Goal: Communication & Community: Answer question/provide support

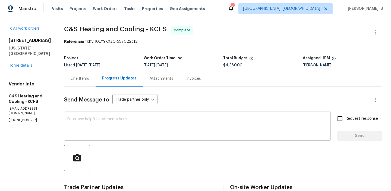
click at [129, 135] on textarea at bounding box center [197, 126] width 260 height 19
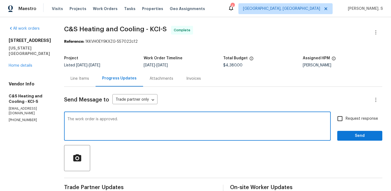
click at [129, 135] on textarea "The work order is approved." at bounding box center [197, 126] width 260 height 19
type textarea "The work order is approved."
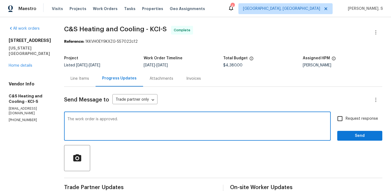
click at [349, 118] on span "Request response" at bounding box center [361, 119] width 32 height 6
click at [345, 118] on input "Request response" at bounding box center [339, 118] width 11 height 11
checkbox input "true"
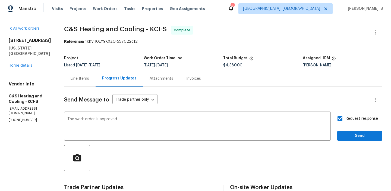
click at [355, 130] on div "Request response Send" at bounding box center [359, 127] width 45 height 28
click at [353, 134] on span "Send" at bounding box center [359, 135] width 36 height 7
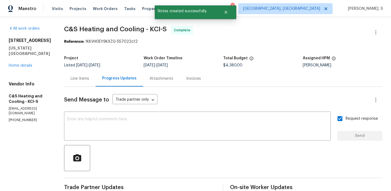
click at [12, 56] on div "8226 NW 82nd Ct Kansas City, MO 64152 Home details" at bounding box center [30, 53] width 42 height 30
click at [12, 64] on link "Home details" at bounding box center [21, 66] width 24 height 4
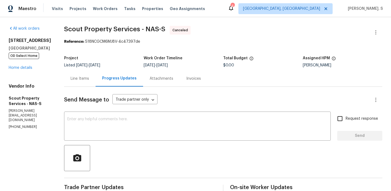
click at [17, 70] on div "6112 Gardendale Dr Nashville, TN 37215 OD Select Home Home details" at bounding box center [30, 54] width 42 height 33
click at [17, 69] on link "Home details" at bounding box center [21, 68] width 24 height 4
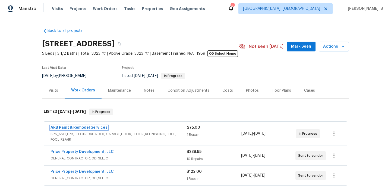
click at [74, 128] on link "ARB Paint & Remodel Services" at bounding box center [78, 127] width 57 height 4
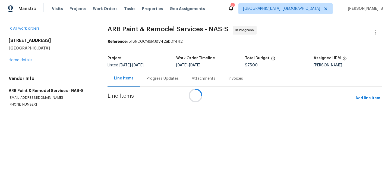
click at [168, 80] on div at bounding box center [195, 95] width 391 height 191
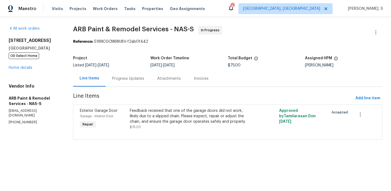
click at [168, 80] on div "Attachments" at bounding box center [169, 78] width 24 height 5
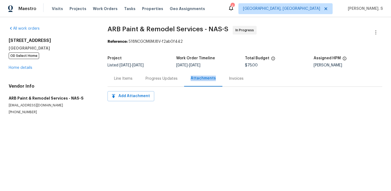
click at [166, 80] on div "Progress Updates" at bounding box center [161, 78] width 32 height 5
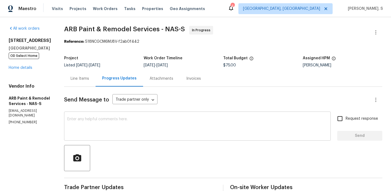
click at [151, 132] on textarea at bounding box center [197, 126] width 260 height 19
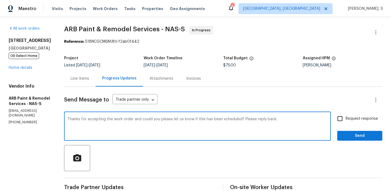
type textarea "Thanks for accepting the work order and could you please let us know if this ha…"
click at [345, 122] on input "Request response" at bounding box center [339, 118] width 11 height 11
checkbox input "true"
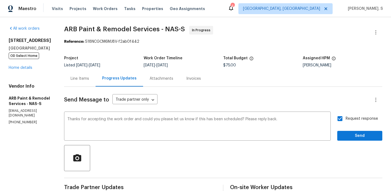
click at [346, 144] on div "Send Message to Trade partner only Trade partner only ​ Thanks for accepting th…" at bounding box center [223, 180] width 318 height 187
click at [346, 134] on span "Send" at bounding box center [359, 135] width 36 height 7
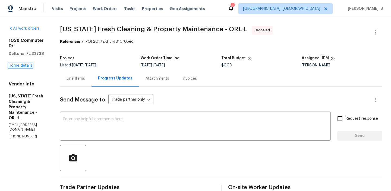
click at [26, 64] on link "Home details" at bounding box center [21, 66] width 24 height 4
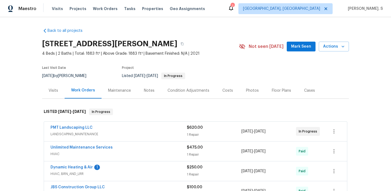
scroll to position [15, 0]
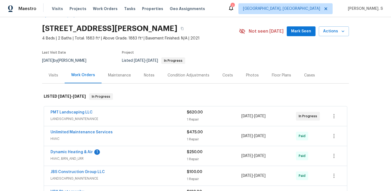
click at [68, 115] on span "PMT Landscaping LLC" at bounding box center [71, 111] width 42 height 5
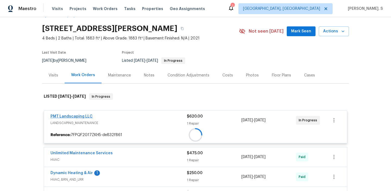
click at [74, 130] on div at bounding box center [195, 135] width 303 height 10
click at [74, 115] on div at bounding box center [195, 187] width 307 height 199
click at [71, 116] on link "PMT Landscaping LLC" at bounding box center [71, 116] width 42 height 4
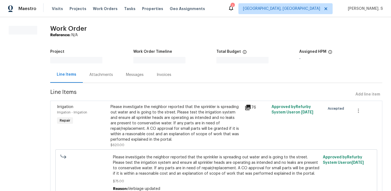
click at [71, 116] on div "Irrigation Irrigation - Irrigation Repair" at bounding box center [82, 125] width 54 height 47
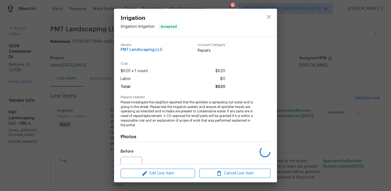
click at [103, 79] on div "Irrigation Irrigation - Irrigation Accepted Vendor PMT Landscaping LLC Account …" at bounding box center [195, 95] width 391 height 191
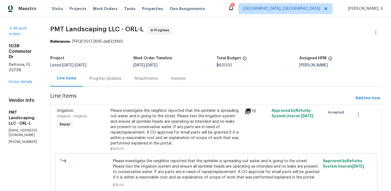
click at [103, 79] on div "Progress Updates" at bounding box center [105, 78] width 45 height 16
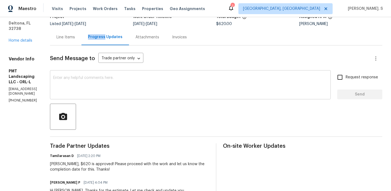
scroll to position [22, 0]
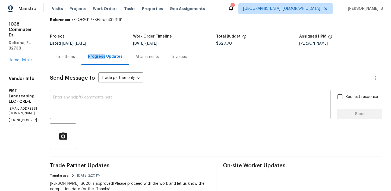
click at [131, 104] on textarea at bounding box center [190, 104] width 274 height 19
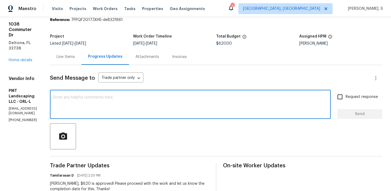
paste textarea "May we have an update on the progress of the work order?"
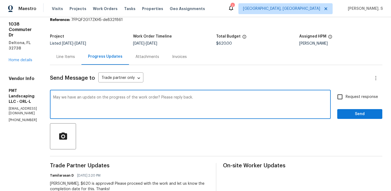
type textarea "May we have an update on the progress of the work order? Please reply back."
click at [334, 97] on input "Request response" at bounding box center [339, 96] width 11 height 11
checkbox input "true"
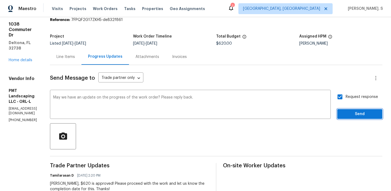
click at [344, 118] on button "Send" at bounding box center [359, 114] width 45 height 10
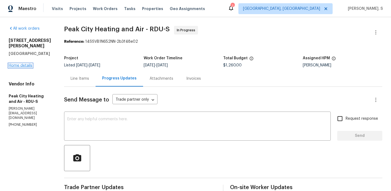
click at [28, 66] on link "Home details" at bounding box center [21, 66] width 24 height 4
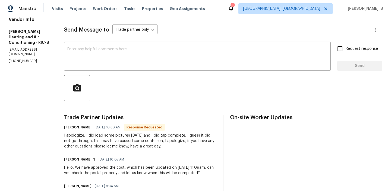
scroll to position [71, 0]
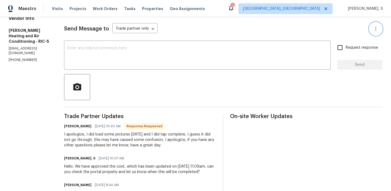
click at [370, 25] on button "button" at bounding box center [375, 28] width 13 height 13
click at [307, 32] on div at bounding box center [195, 95] width 391 height 191
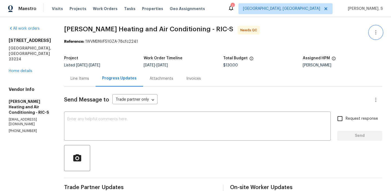
click at [377, 26] on button "button" at bounding box center [375, 32] width 13 height 13
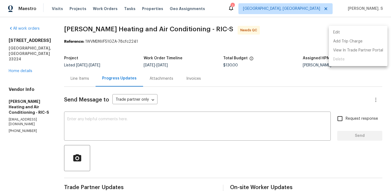
click at [348, 33] on li "Edit" at bounding box center [358, 32] width 59 height 9
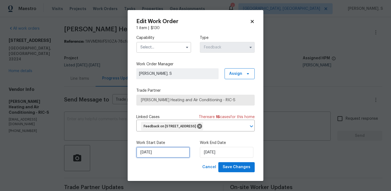
click at [176, 149] on input "[DATE]" at bounding box center [162, 152] width 53 height 11
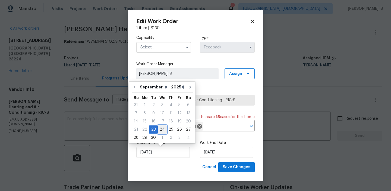
click at [161, 130] on div "24" at bounding box center [162, 129] width 9 height 8
type input "9/24/2025"
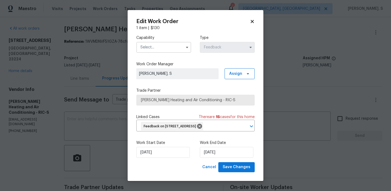
click at [167, 48] on input "text" at bounding box center [163, 47] width 55 height 11
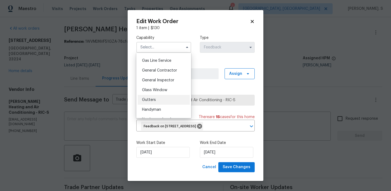
scroll to position [261, 0]
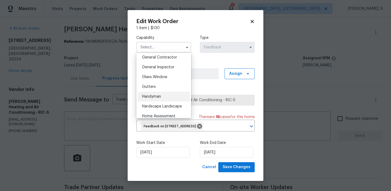
click at [164, 97] on div "Handyman" at bounding box center [164, 96] width 52 height 10
type input "Handyman"
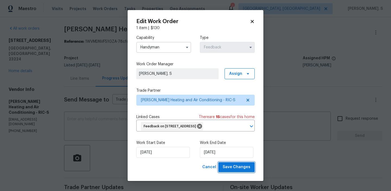
click at [235, 166] on span "Save Changes" at bounding box center [237, 166] width 28 height 7
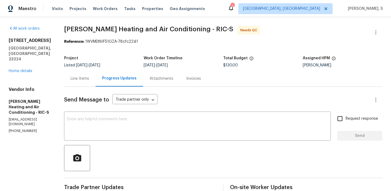
click at [75, 75] on body "Maestro Visits Projects Work Orders Tasks Properties Geo Assignments 1 Albuquer…" at bounding box center [195, 95] width 391 height 191
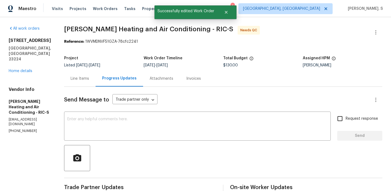
click at [75, 75] on div "Line Items" at bounding box center [79, 78] width 31 height 16
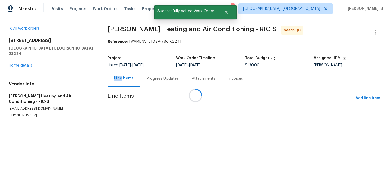
scroll to position [14, 0]
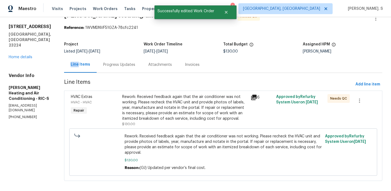
click at [114, 65] on div "Progress Updates" at bounding box center [119, 64] width 32 height 5
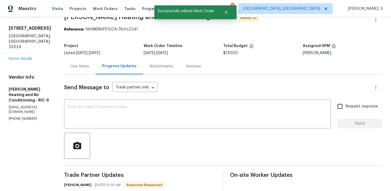
scroll to position [14, 0]
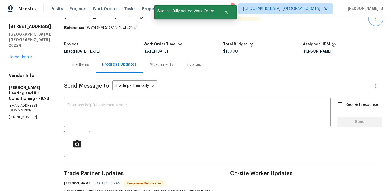
click at [378, 21] on icon "button" at bounding box center [375, 18] width 7 height 7
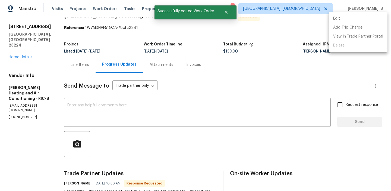
click at [361, 21] on li "Edit" at bounding box center [358, 18] width 59 height 9
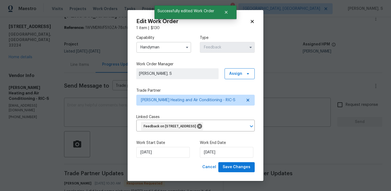
scroll to position [9, 0]
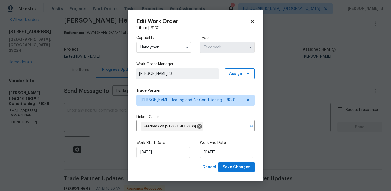
click at [159, 46] on input "Handyman" at bounding box center [163, 47] width 55 height 11
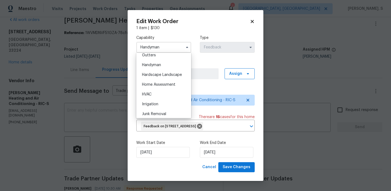
scroll to position [296, 0]
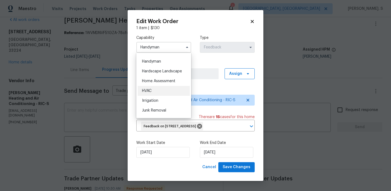
click at [157, 91] on div "HVAC" at bounding box center [164, 91] width 52 height 10
type input "HVAC"
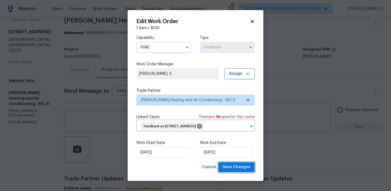
click at [234, 169] on span "Save Changes" at bounding box center [237, 166] width 28 height 7
click at [99, 88] on body "Maestro Visits Projects Work Orders Tasks Properties Geo Assignments 1 Albuquer…" at bounding box center [195, 95] width 391 height 191
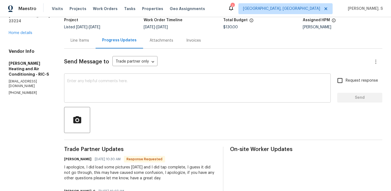
scroll to position [1, 0]
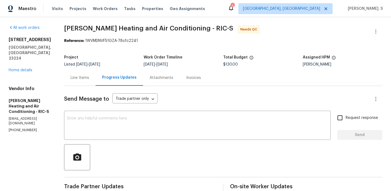
click at [72, 74] on div "Line Items" at bounding box center [79, 77] width 31 height 16
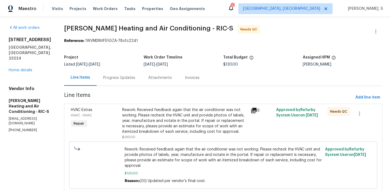
click at [144, 102] on span "Line Items" at bounding box center [208, 97] width 289 height 10
click at [149, 119] on div "Rework: Received feedback again that the air conditioner was not working. Pleas…" at bounding box center [184, 120] width 125 height 27
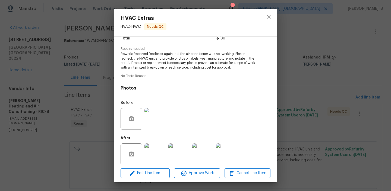
scroll to position [55, 0]
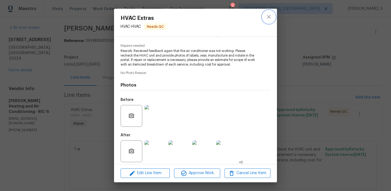
click at [268, 20] on button "close" at bounding box center [268, 16] width 13 height 13
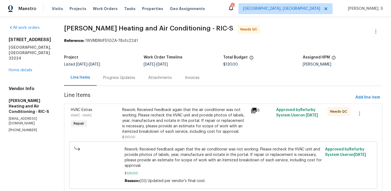
click at [114, 71] on div "Progress Updates" at bounding box center [119, 77] width 45 height 16
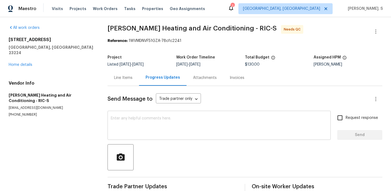
click at [129, 137] on div "x ​" at bounding box center [218, 126] width 223 height 28
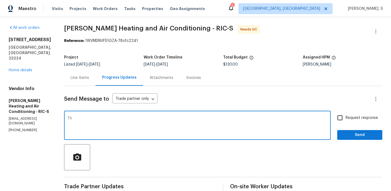
type textarea "T"
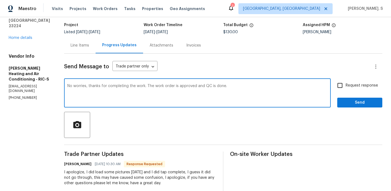
scroll to position [56, 0]
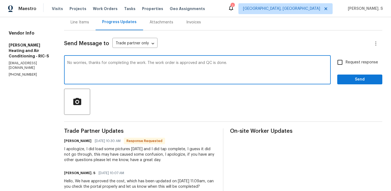
click at [84, 154] on div "I apologize, I did load some pictures yesterday and I did tap complete, I guess…" at bounding box center [140, 154] width 152 height 16
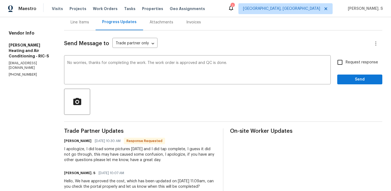
click at [84, 154] on div "I apologize, I did load some pictures yesterday and I did tap complete, I guess…" at bounding box center [140, 154] width 152 height 16
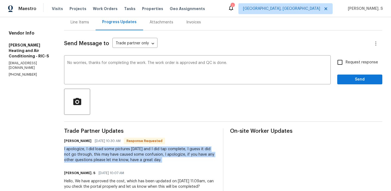
copy div "I apologize, I did load some pictures yesterday and I did tap complete, I guess…"
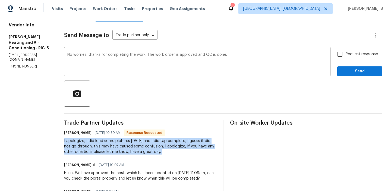
scroll to position [68, 0]
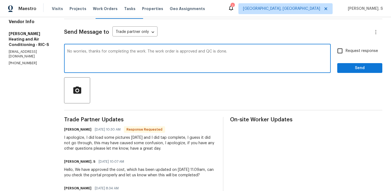
drag, startPoint x: 88, startPoint y: 50, endPoint x: 235, endPoint y: 50, distance: 146.8
click at [235, 50] on textarea "No worries, thanks for completing the work. The work order is approved and QC i…" at bounding box center [197, 58] width 260 height 19
click at [0, 0] on div "w o r r i e s ; ," at bounding box center [0, 0] width 0 height 0
type textarea "No worries; thanks for completing the work. The work order is approved and QC i…"
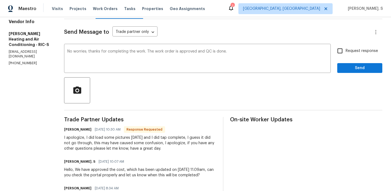
click at [346, 49] on span "Request response" at bounding box center [361, 51] width 32 height 6
click at [345, 49] on input "Request response" at bounding box center [339, 50] width 11 height 11
checkbox input "true"
click at [349, 70] on span "Send" at bounding box center [359, 68] width 36 height 7
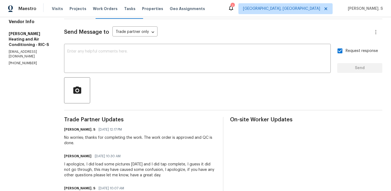
scroll to position [0, 0]
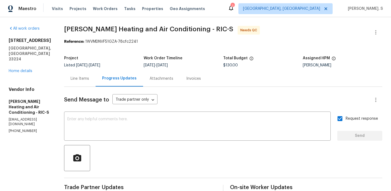
click at [71, 81] on div "Line Items" at bounding box center [80, 78] width 18 height 5
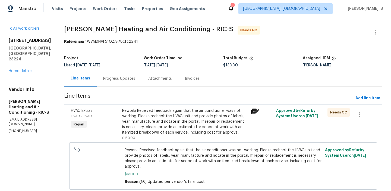
click at [181, 122] on div "Rework: Received feedback again that the air conditioner was not working. Pleas…" at bounding box center [184, 121] width 125 height 27
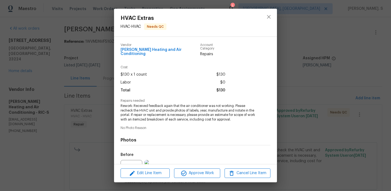
scroll to position [55, 0]
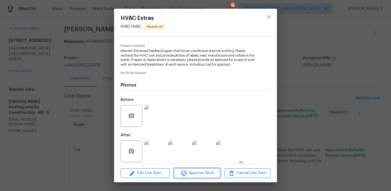
click at [189, 170] on span "Approve Work" at bounding box center [197, 172] width 43 height 7
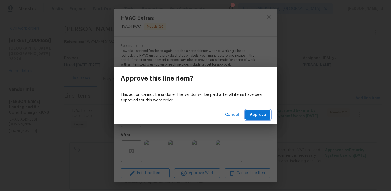
click at [260, 113] on span "Approve" at bounding box center [258, 114] width 16 height 7
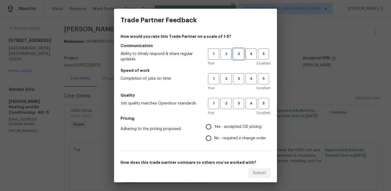
click at [238, 55] on span "3" at bounding box center [238, 54] width 10 height 6
click at [239, 76] on span "3" at bounding box center [238, 78] width 10 height 6
click at [236, 105] on span "3" at bounding box center [238, 103] width 10 height 6
click at [232, 134] on label "No - required a change order" at bounding box center [234, 137] width 63 height 11
click at [214, 134] on input "No - required a change order" at bounding box center [208, 137] width 11 height 11
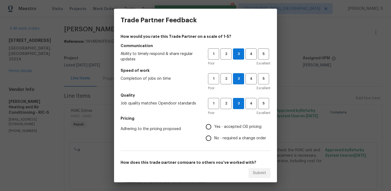
radio input "true"
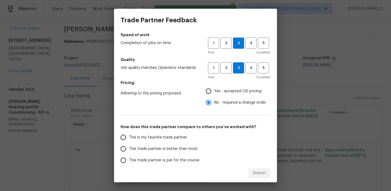
scroll to position [59, 0]
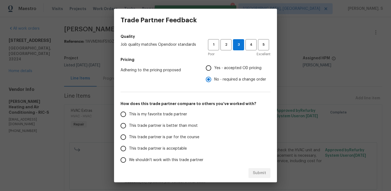
click at [190, 136] on span "This trade partner is par for the course" at bounding box center [164, 137] width 70 height 6
click at [129, 136] on input "This trade partner is par for the course" at bounding box center [123, 136] width 11 height 11
click at [253, 173] on span "Submit" at bounding box center [259, 172] width 13 height 7
radio input "true"
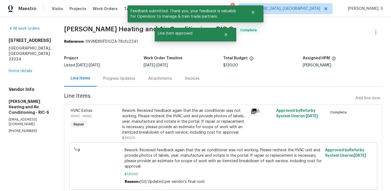
click at [117, 81] on div "Progress Updates" at bounding box center [119, 78] width 45 height 16
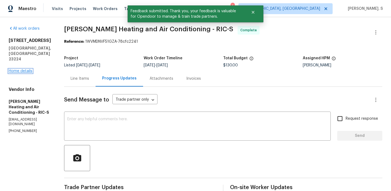
click at [24, 69] on link "Home details" at bounding box center [21, 71] width 24 height 4
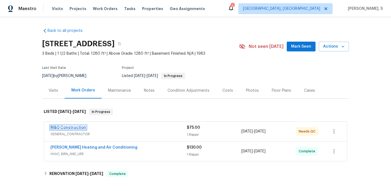
click at [81, 127] on link "M&G Construction" at bounding box center [68, 127] width 36 height 4
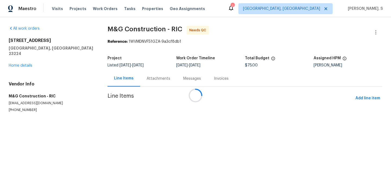
click at [154, 75] on div at bounding box center [195, 95] width 391 height 191
click at [154, 75] on div "Progress Updates" at bounding box center [162, 78] width 45 height 16
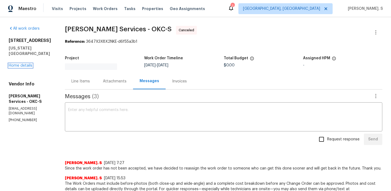
click at [23, 64] on link "Home details" at bounding box center [21, 66] width 24 height 4
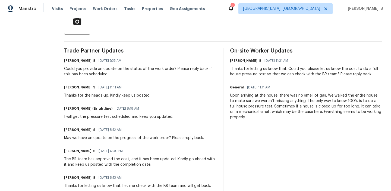
scroll to position [152, 0]
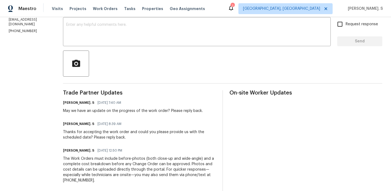
scroll to position [95, 0]
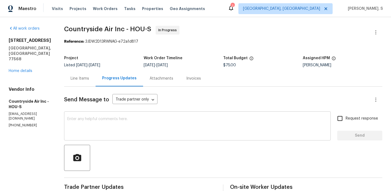
click at [125, 121] on textarea at bounding box center [197, 126] width 260 height 19
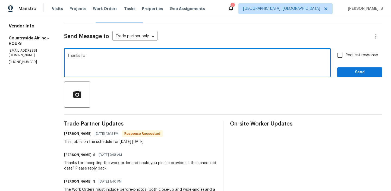
scroll to position [64, 0]
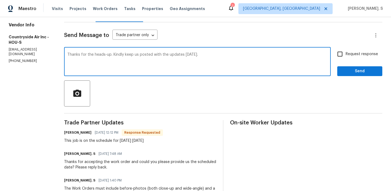
type textarea "Thanks for the heads-up. Kindly keep us posted with the updates [DATE]."
click at [102, 154] on span "[DATE] 7:48 AM" at bounding box center [110, 153] width 23 height 5
click at [102, 154] on span "09/25/2025 7:48 AM" at bounding box center [110, 153] width 23 height 5
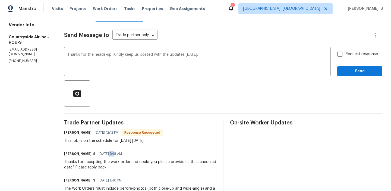
click at [102, 154] on span "09/25/2025 7:48 AM" at bounding box center [110, 153] width 23 height 5
click at [115, 144] on div "Trade Partner Updates Michael Theard 09/25/2025 12:12 PM Response Requested Thi…" at bounding box center [140, 188] width 152 height 137
copy div "This job is on the schedule for today 9/25/25"
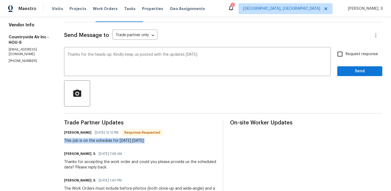
click at [339, 49] on input "Request response" at bounding box center [339, 53] width 11 height 11
checkbox input "true"
click at [346, 64] on div "Request response Send" at bounding box center [359, 62] width 45 height 28
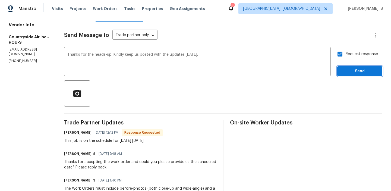
click at [348, 72] on span "Send" at bounding box center [359, 71] width 36 height 7
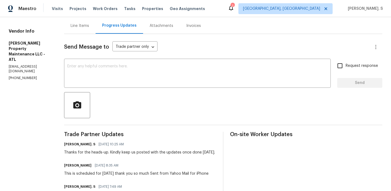
scroll to position [73, 0]
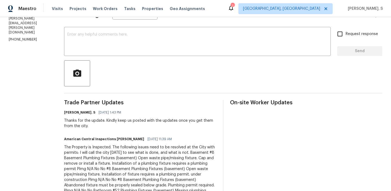
scroll to position [87, 0]
